Goal: Task Accomplishment & Management: Manage account settings

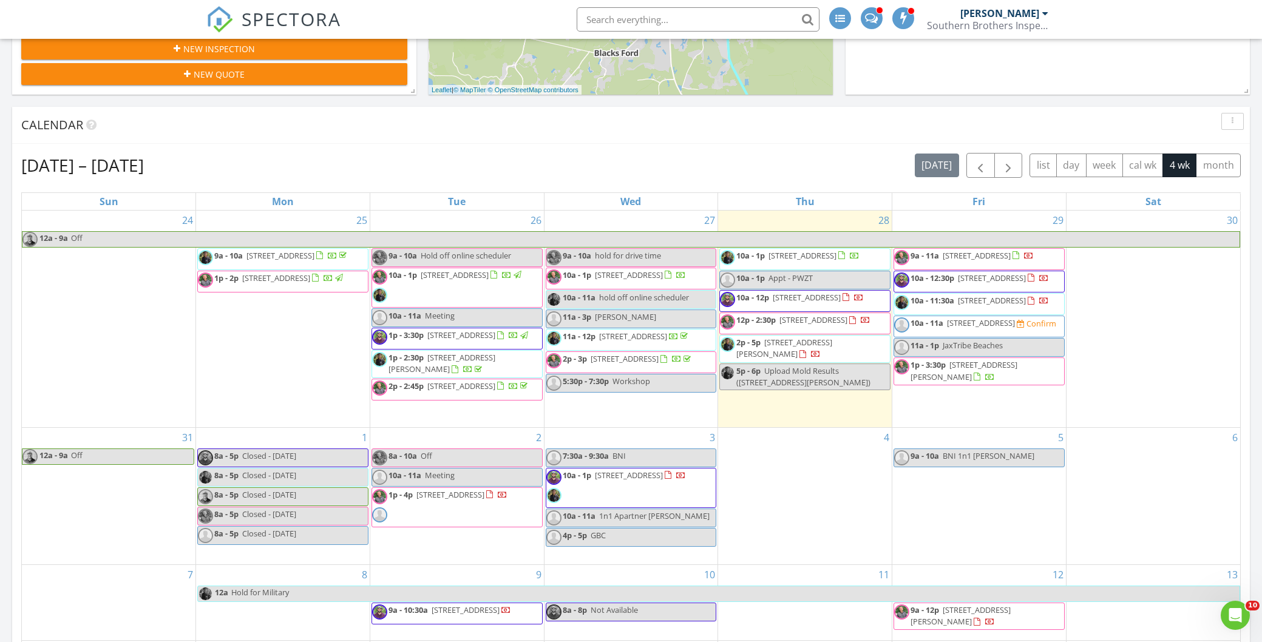
scroll to position [384, 0]
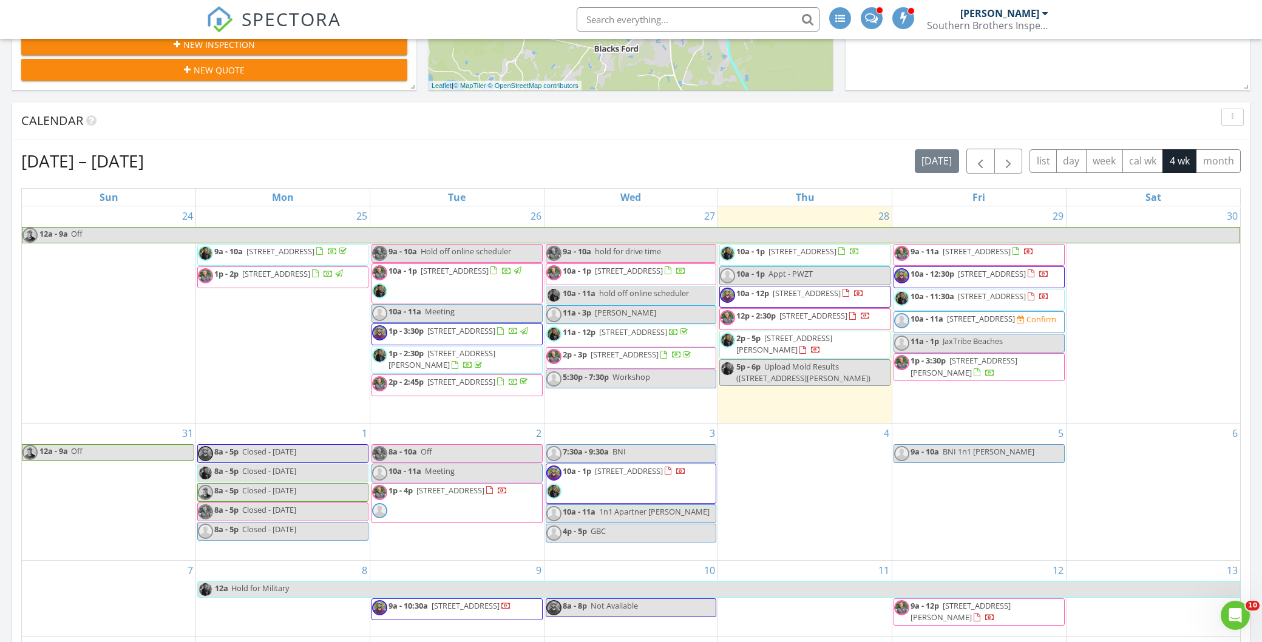
click at [456, 615] on span "9a - 10:30a 3208 College St, Jacksonville 32205" at bounding box center [441, 609] width 139 height 18
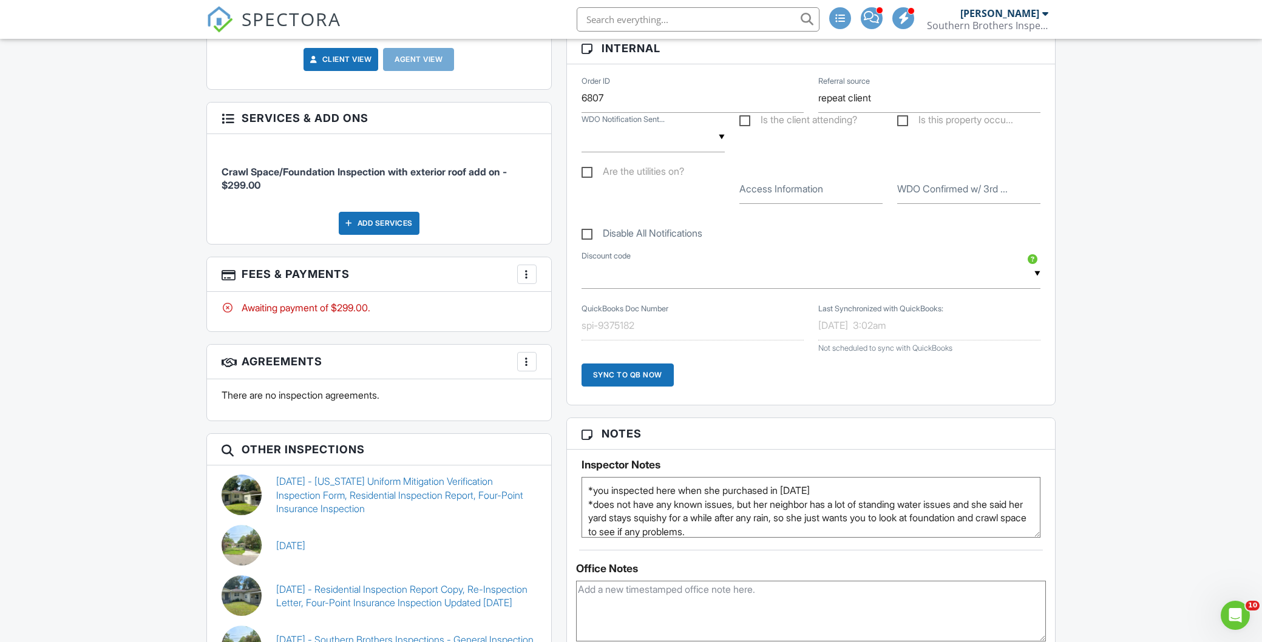
scroll to position [583, 0]
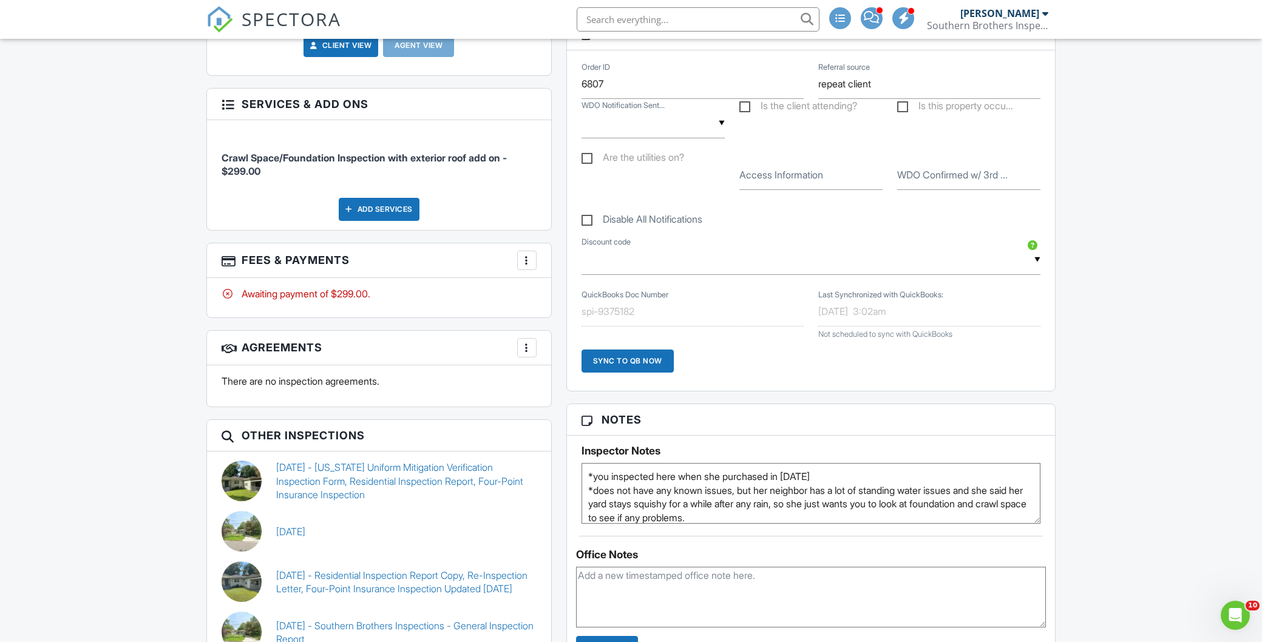
click at [525, 254] on div at bounding box center [527, 260] width 12 height 12
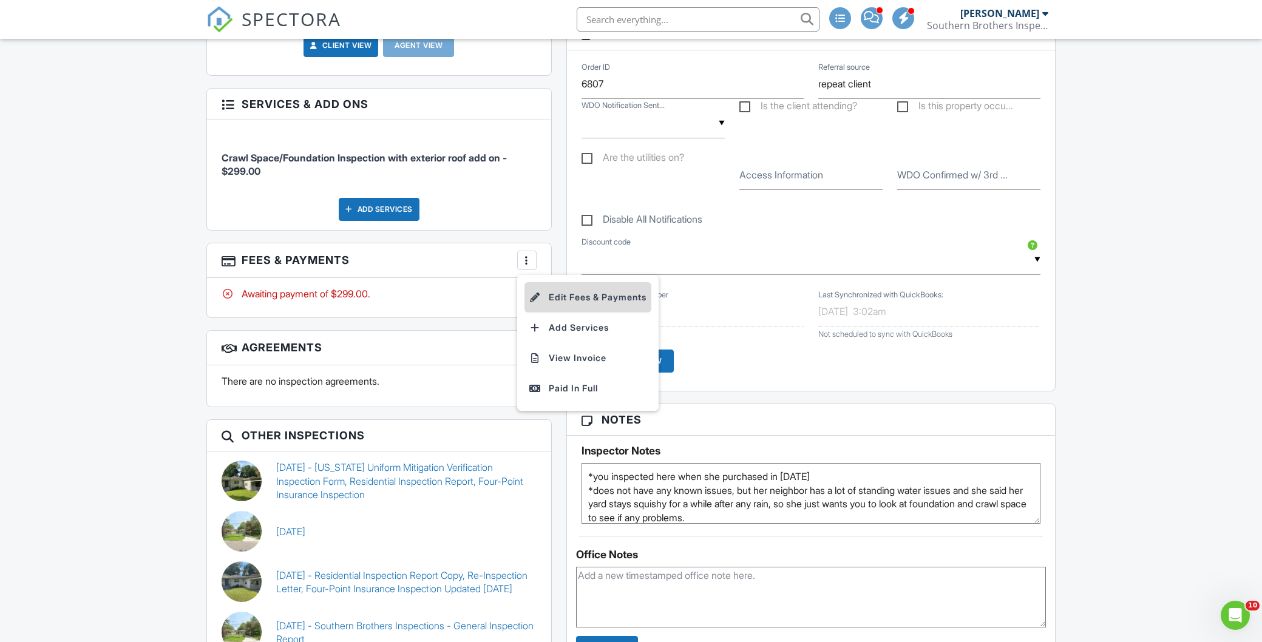
click at [591, 288] on li "Edit Fees & Payments" at bounding box center [587, 297] width 127 height 30
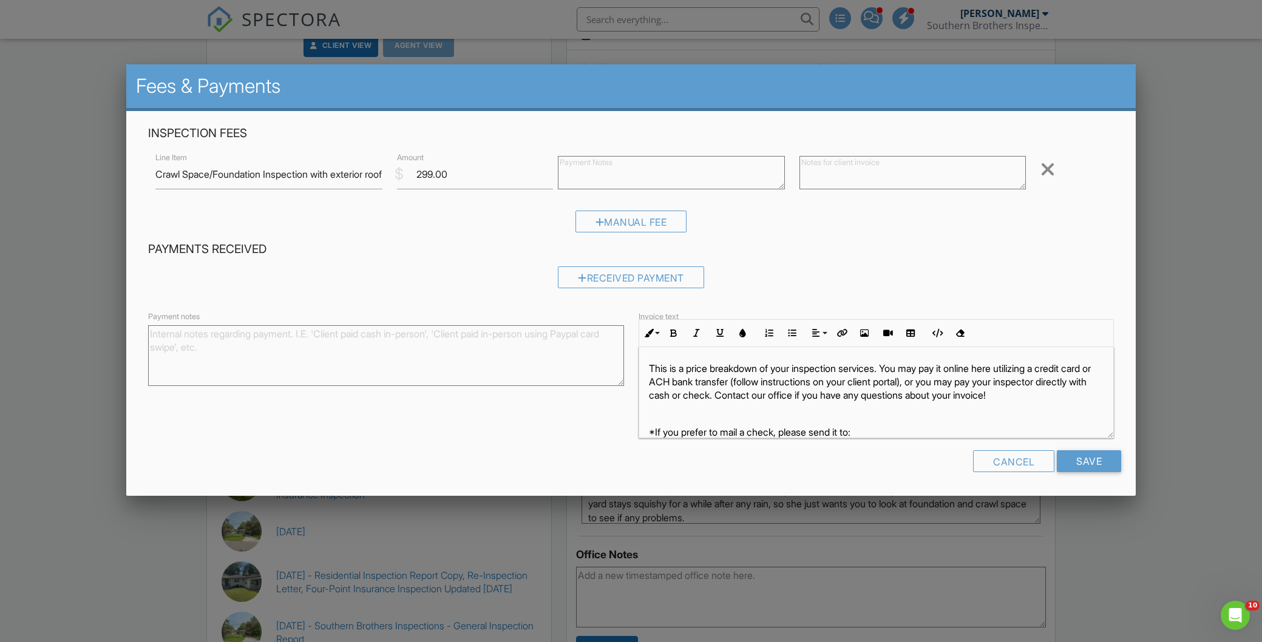
click at [64, 243] on div at bounding box center [631, 340] width 1262 height 803
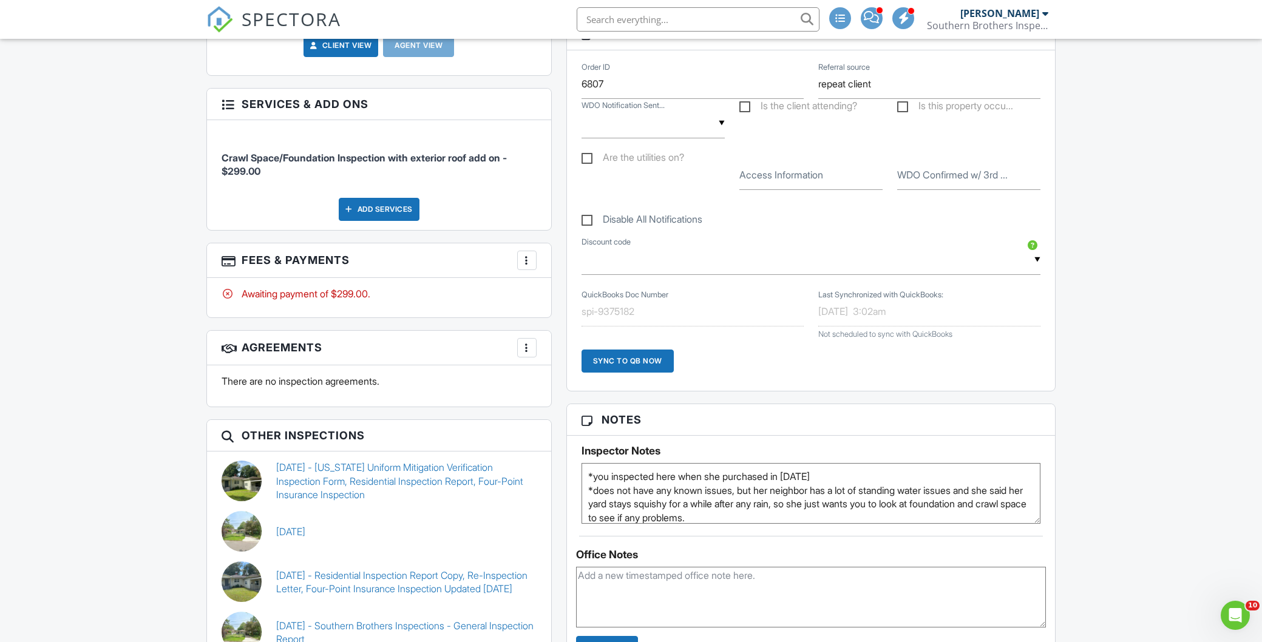
scroll to position [0, 0]
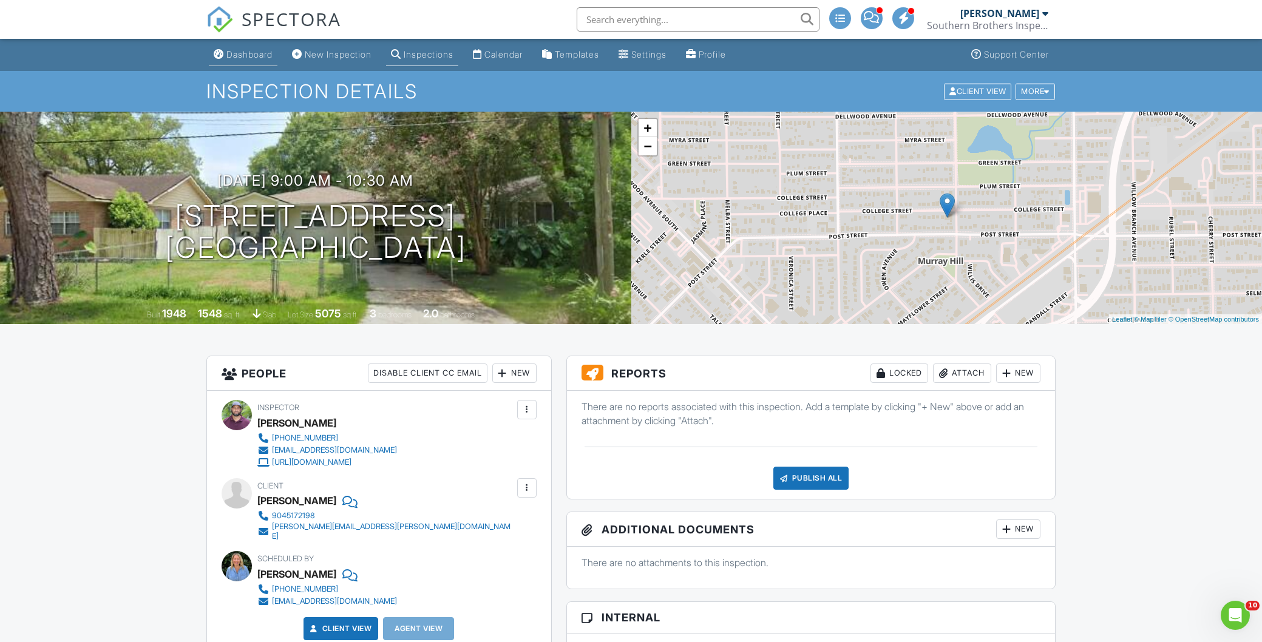
click at [251, 57] on div "Dashboard" at bounding box center [249, 54] width 46 height 10
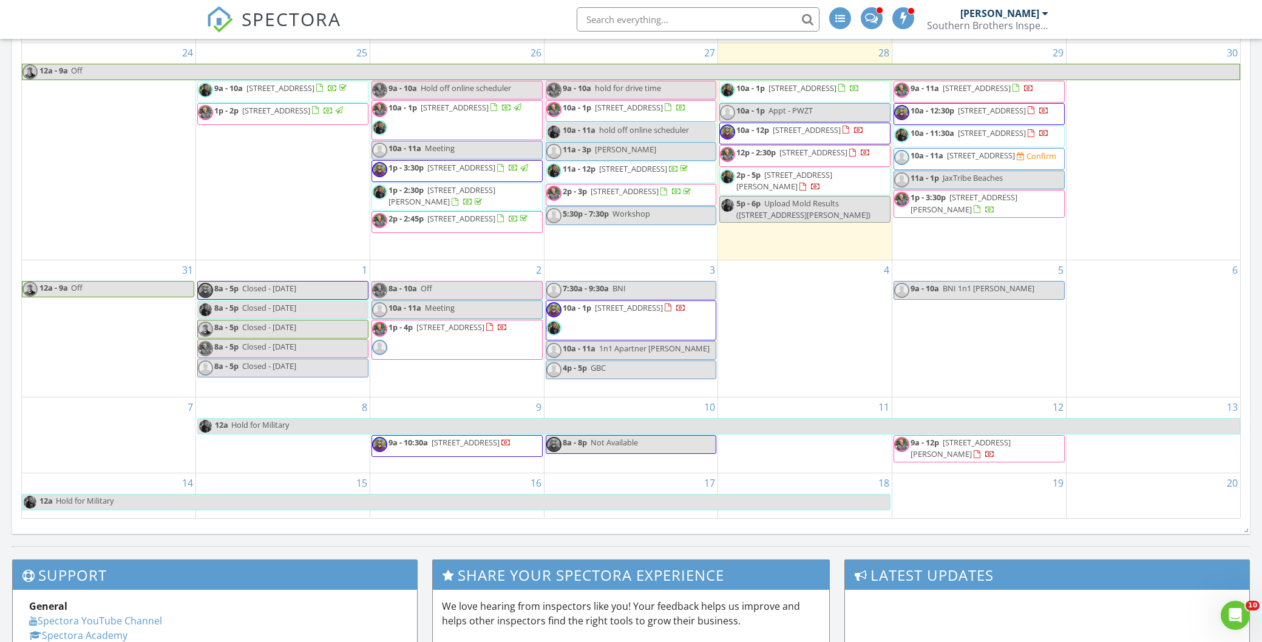
scroll to position [537, 0]
